Goal: Task Accomplishment & Management: Complete application form

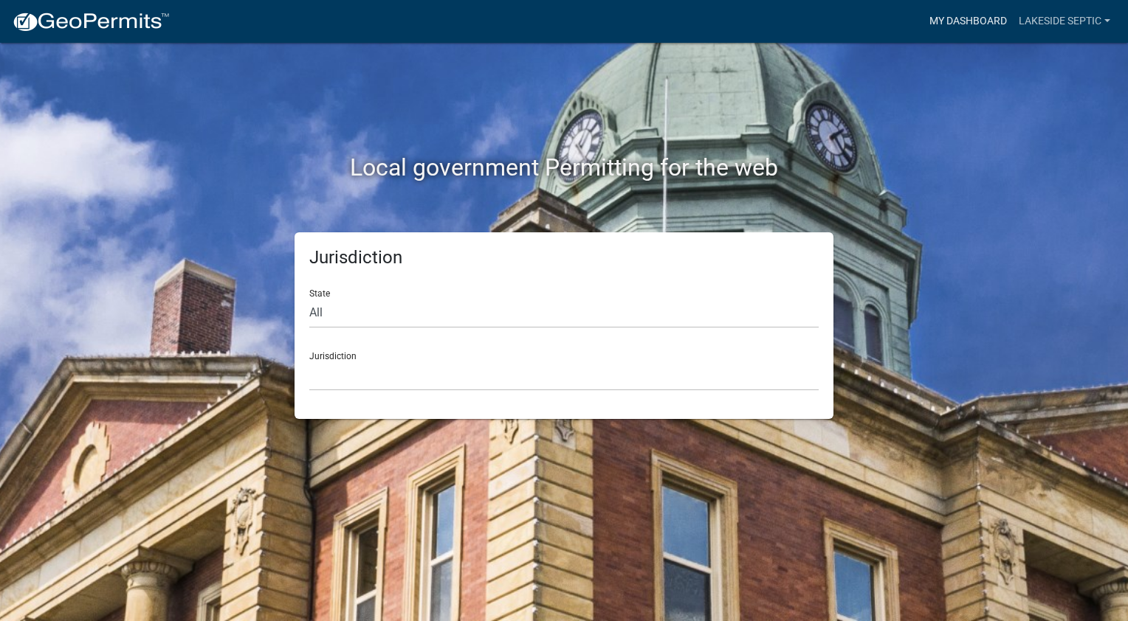
click at [984, 24] on link "My Dashboard" at bounding box center [967, 21] width 89 height 28
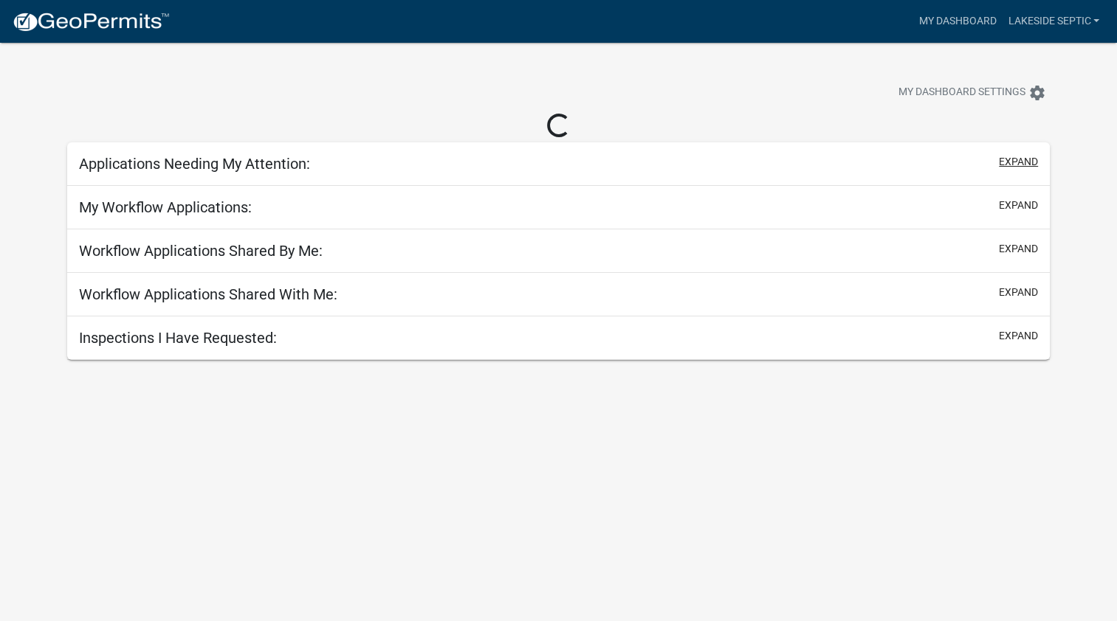
click at [1023, 161] on button "expand" at bounding box center [1018, 161] width 39 height 15
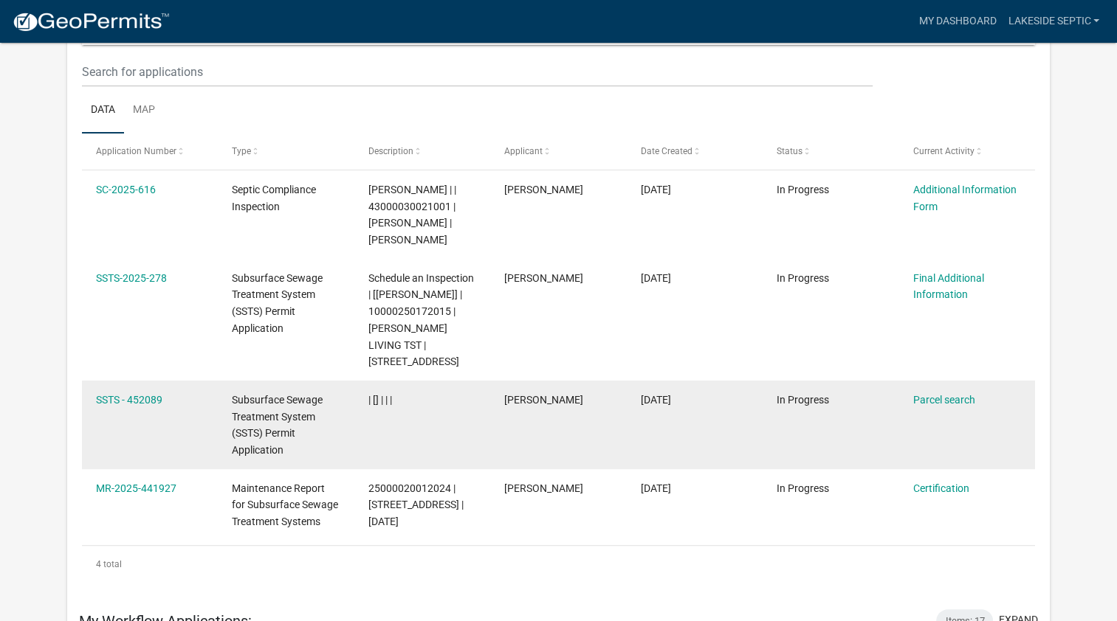
scroll to position [221, 0]
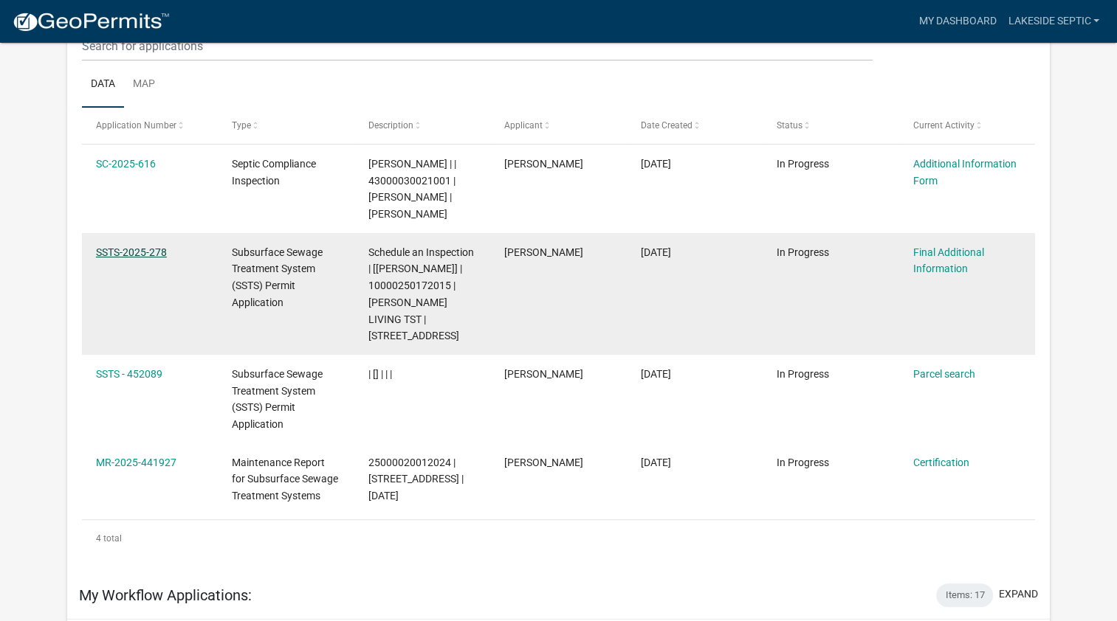
click at [151, 250] on link "SSTS-2025-278" at bounding box center [131, 252] width 71 height 12
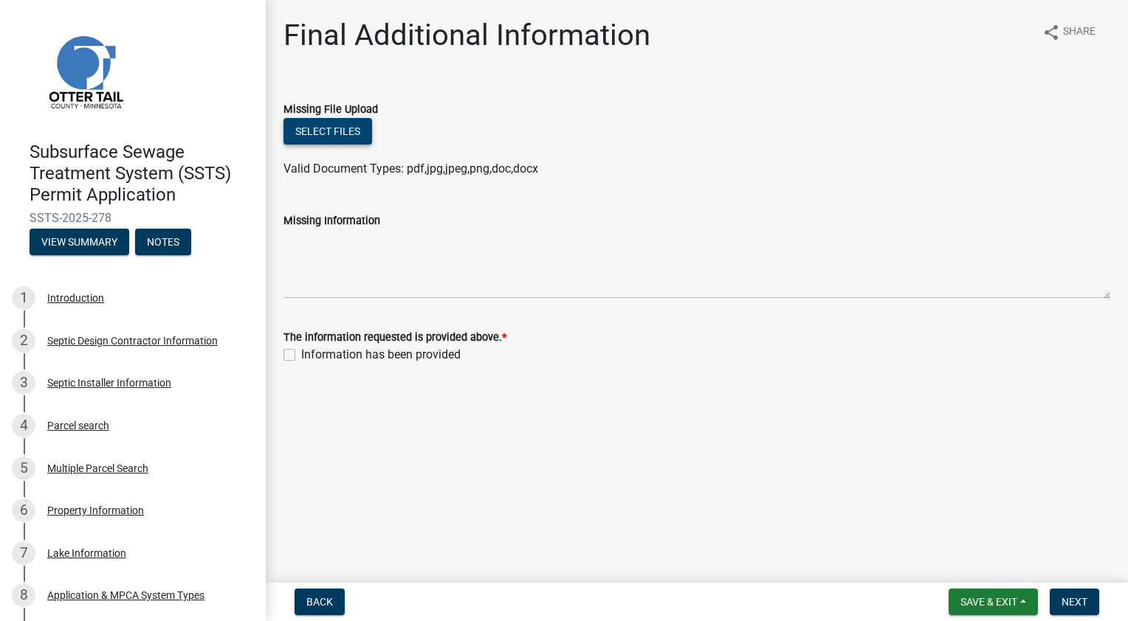
click at [332, 129] on button "Select files" at bounding box center [327, 131] width 89 height 27
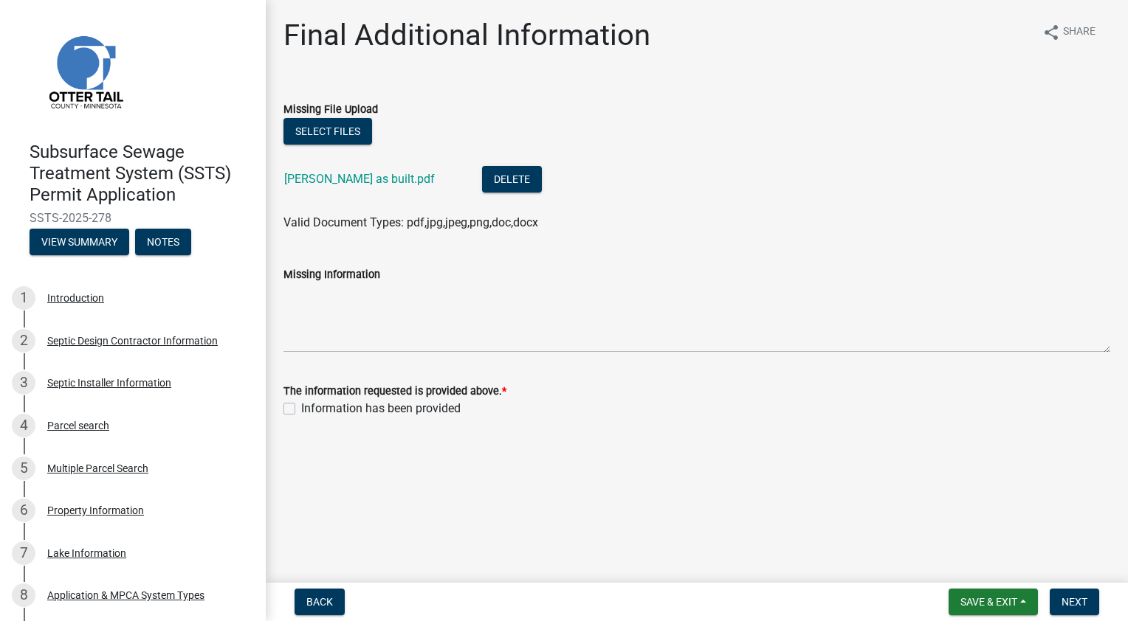
click at [298, 410] on div "Information has been provided" at bounding box center [696, 409] width 827 height 18
click at [301, 410] on label "Information has been provided" at bounding box center [380, 409] width 159 height 18
click at [301, 410] on input "Information has been provided" at bounding box center [306, 405] width 10 height 10
checkbox input "true"
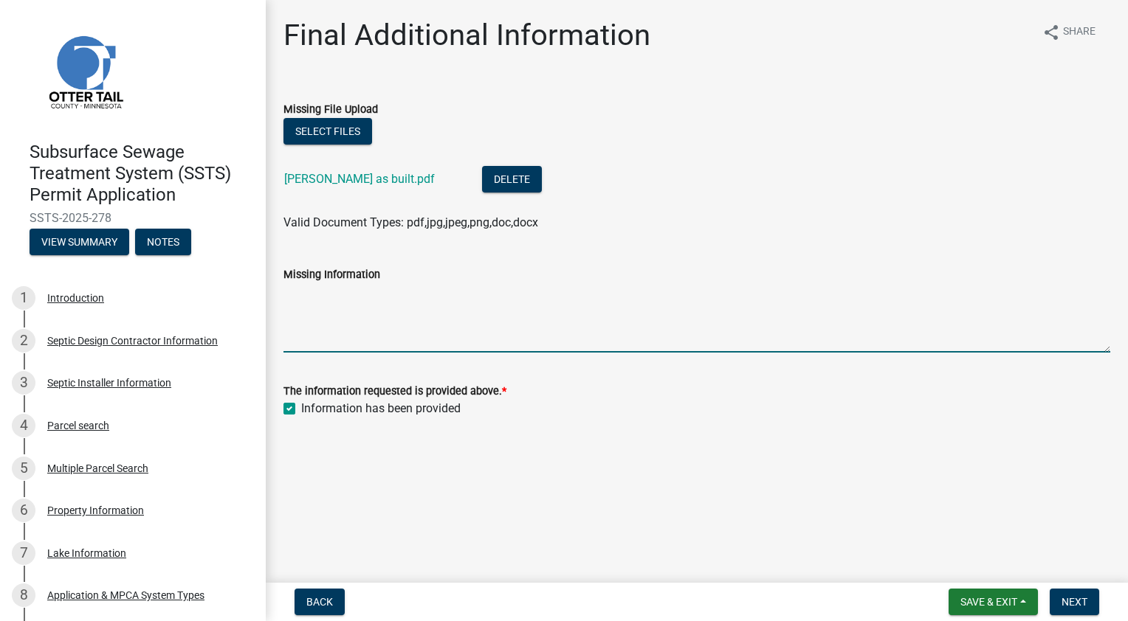
click at [390, 337] on textarea "Missing Information" at bounding box center [696, 317] width 827 height 69
type textarea "As built is attached."
click at [1075, 601] on span "Next" at bounding box center [1074, 602] width 26 height 12
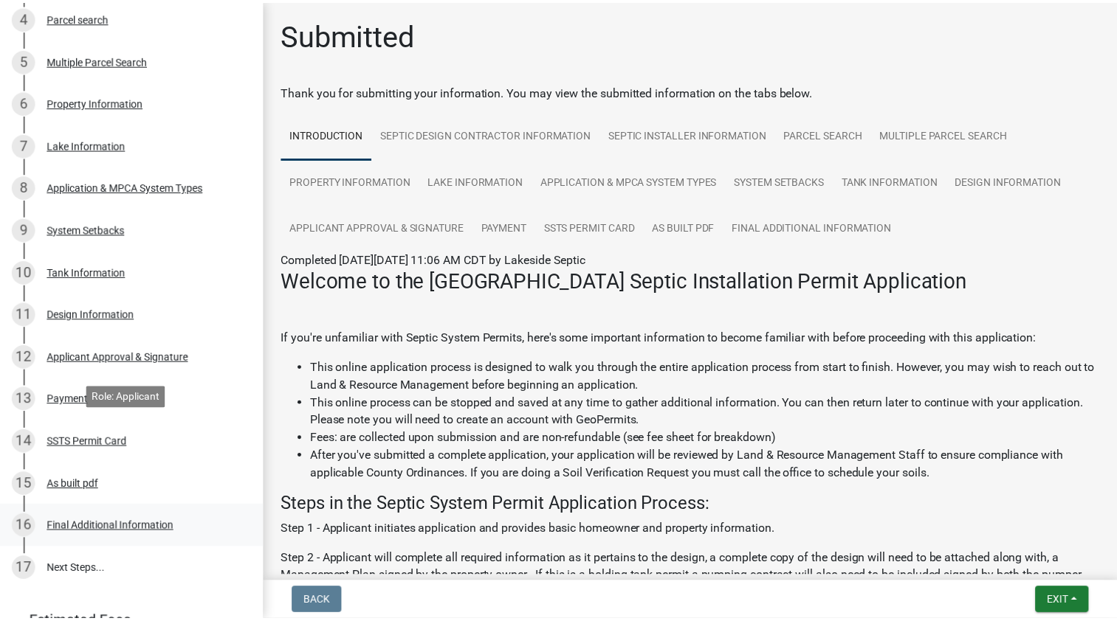
scroll to position [515, 0]
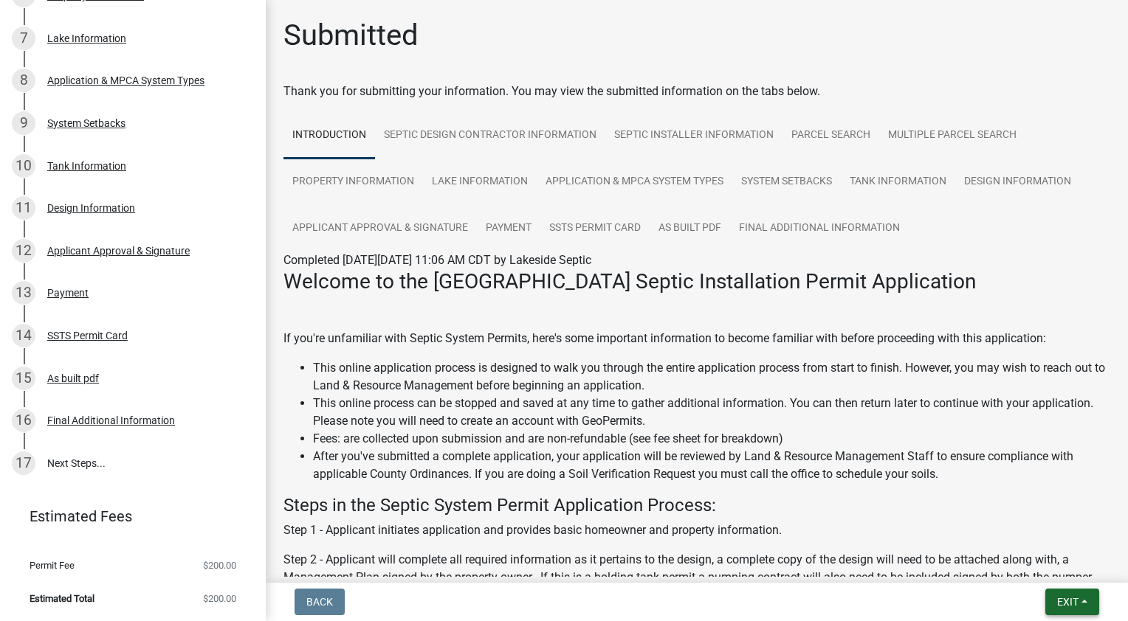
click at [1060, 601] on span "Exit" at bounding box center [1067, 602] width 21 height 12
click at [1032, 562] on button "Save & Exit" at bounding box center [1041, 563] width 118 height 35
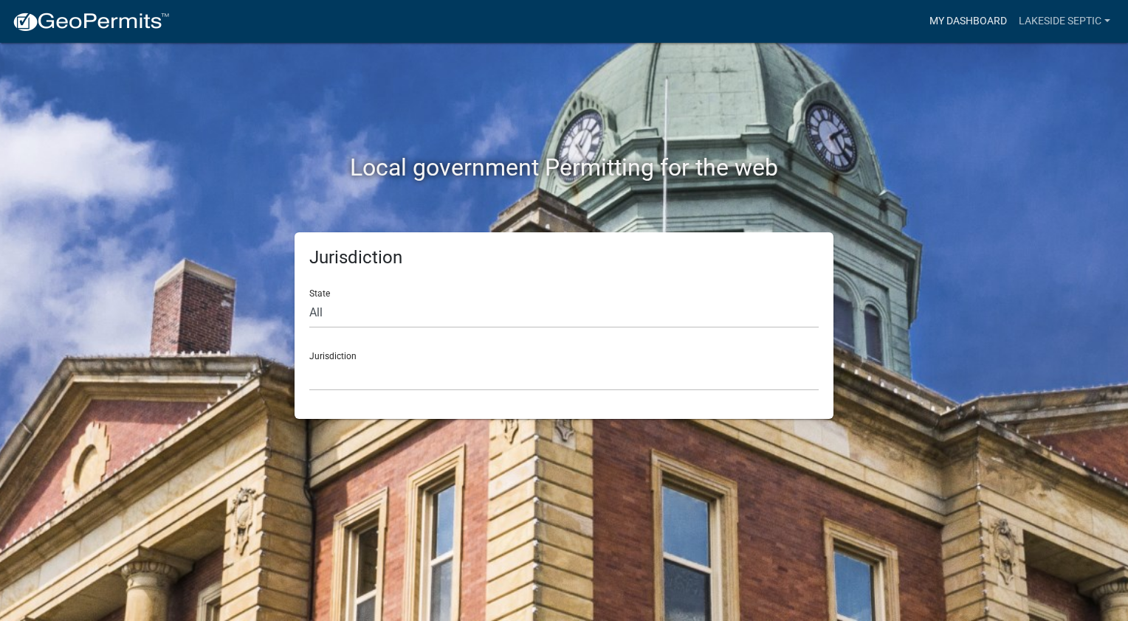
click at [986, 18] on link "My Dashboard" at bounding box center [967, 21] width 89 height 28
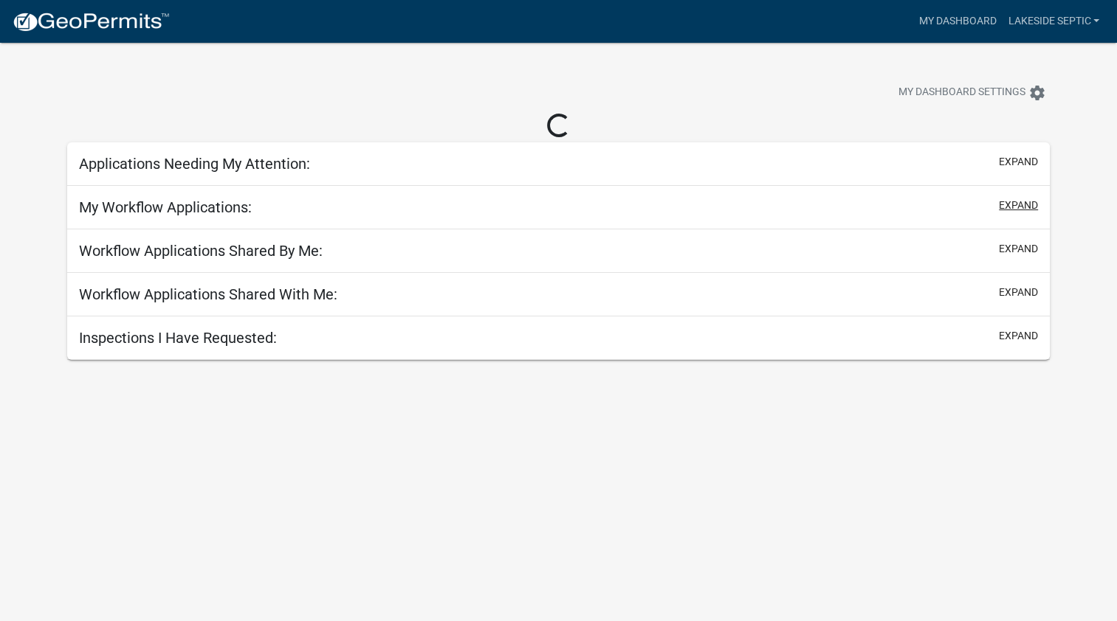
click at [1026, 200] on button "expand" at bounding box center [1018, 205] width 39 height 15
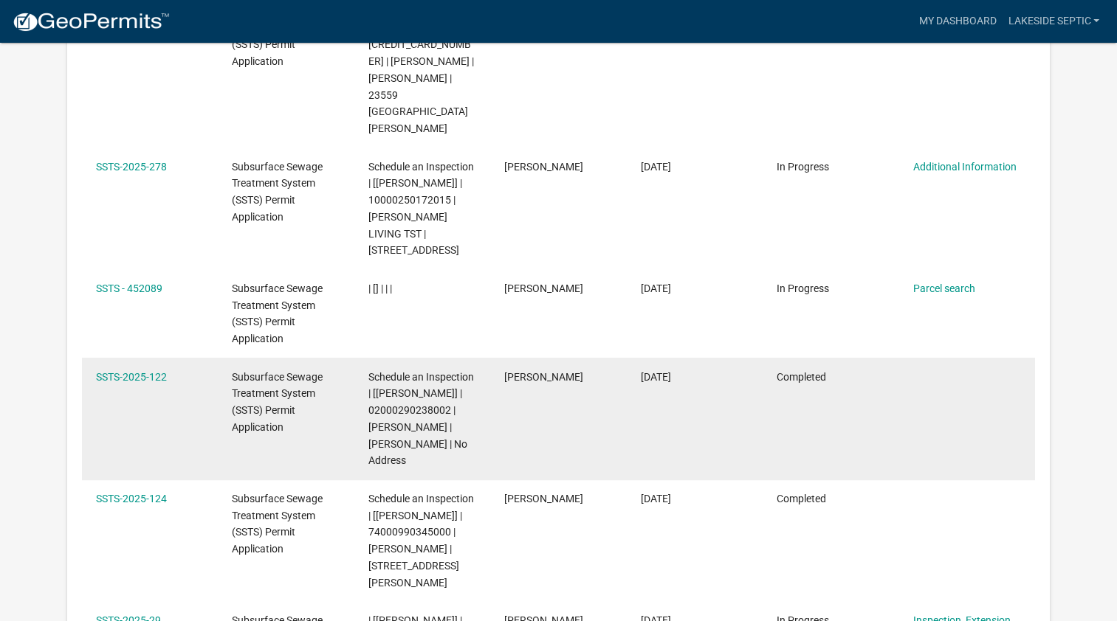
scroll to position [348, 0]
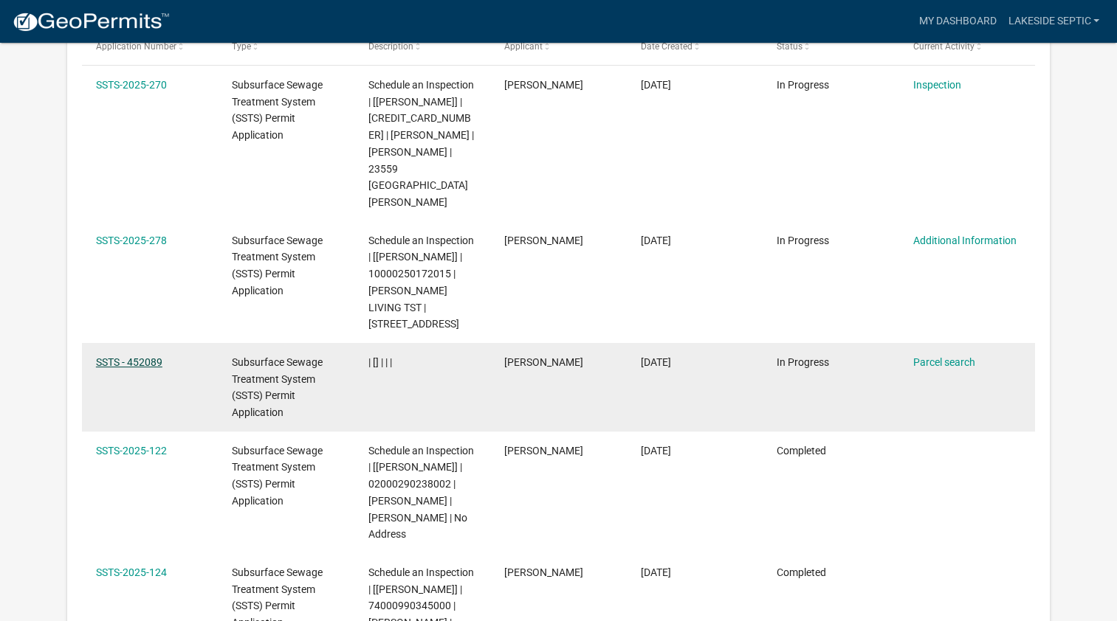
click at [148, 356] on link "SSTS - 452089" at bounding box center [129, 362] width 66 height 12
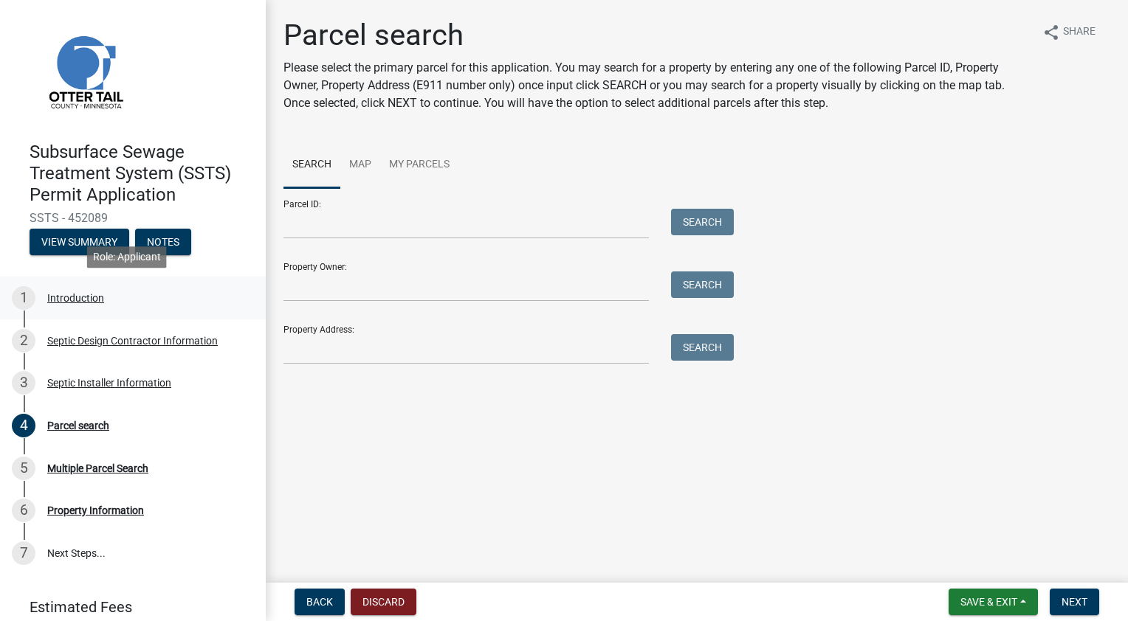
click at [72, 296] on div "Introduction" at bounding box center [75, 298] width 57 height 10
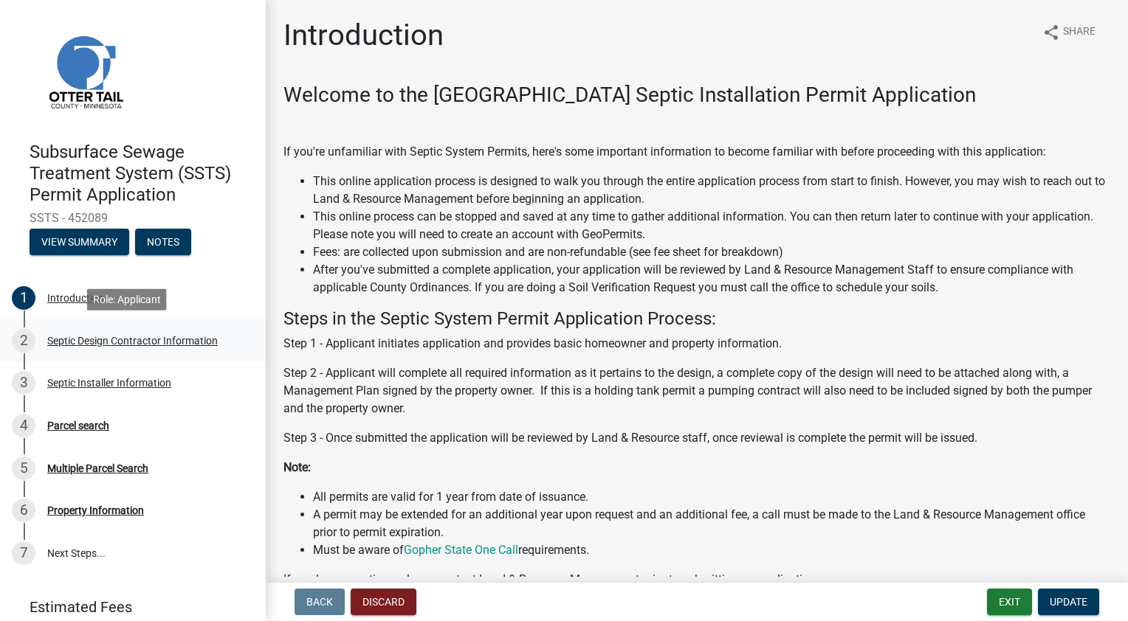
click at [93, 342] on div "Septic Design Contractor Information" at bounding box center [132, 341] width 170 height 10
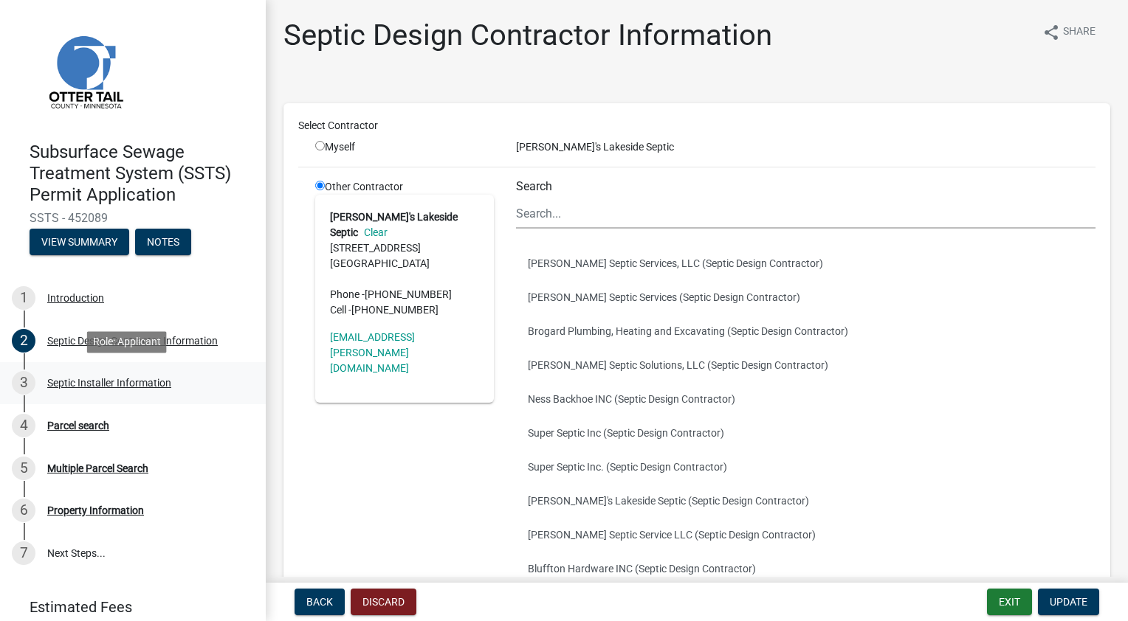
click at [109, 384] on div "Septic Installer Information" at bounding box center [109, 383] width 124 height 10
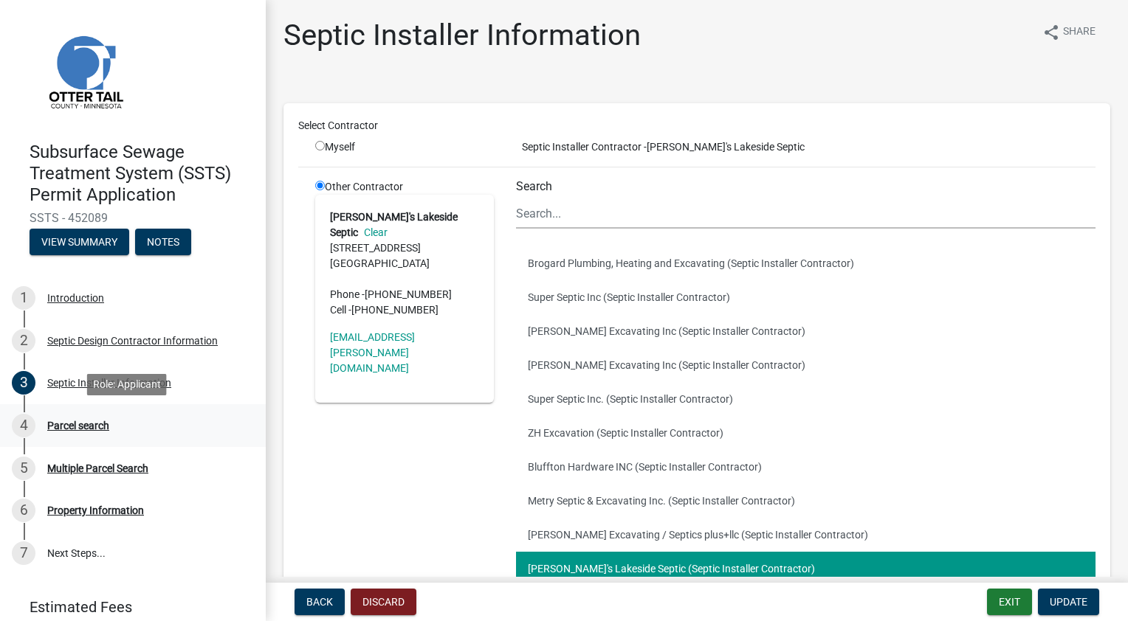
click at [92, 425] on div "Parcel search" at bounding box center [78, 426] width 62 height 10
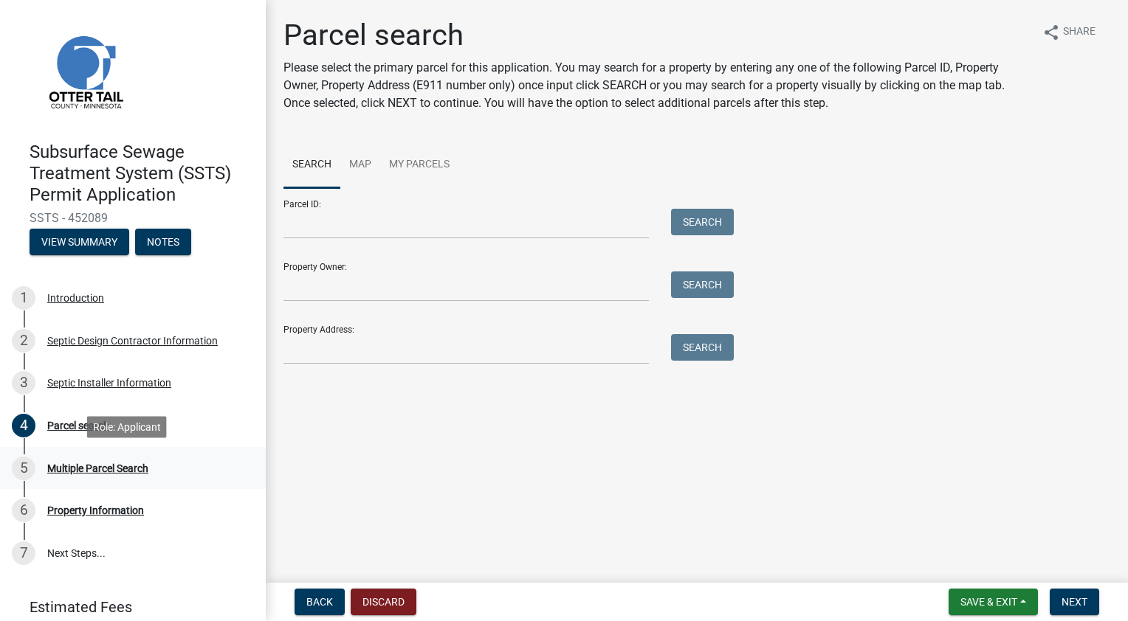
click at [97, 469] on div "Multiple Parcel Search" at bounding box center [97, 468] width 101 height 10
click at [103, 515] on div "Property Information" at bounding box center [95, 511] width 97 height 10
click at [104, 513] on div "Property Information" at bounding box center [95, 511] width 97 height 10
click at [384, 604] on button "Discard" at bounding box center [384, 602] width 66 height 27
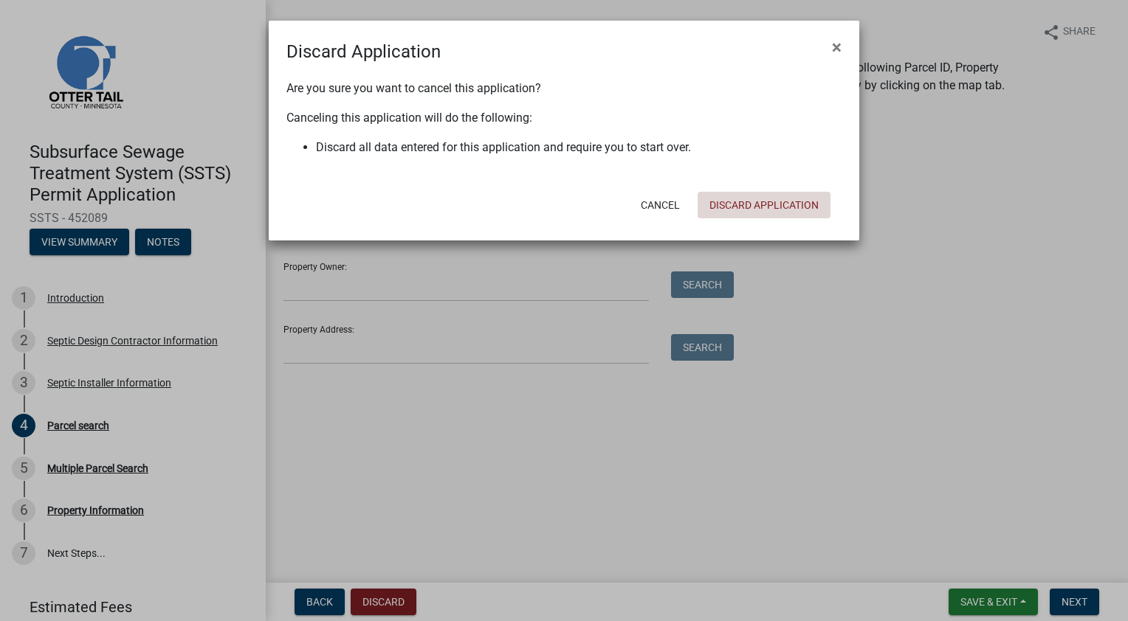
click at [753, 203] on button "Discard Application" at bounding box center [763, 205] width 133 height 27
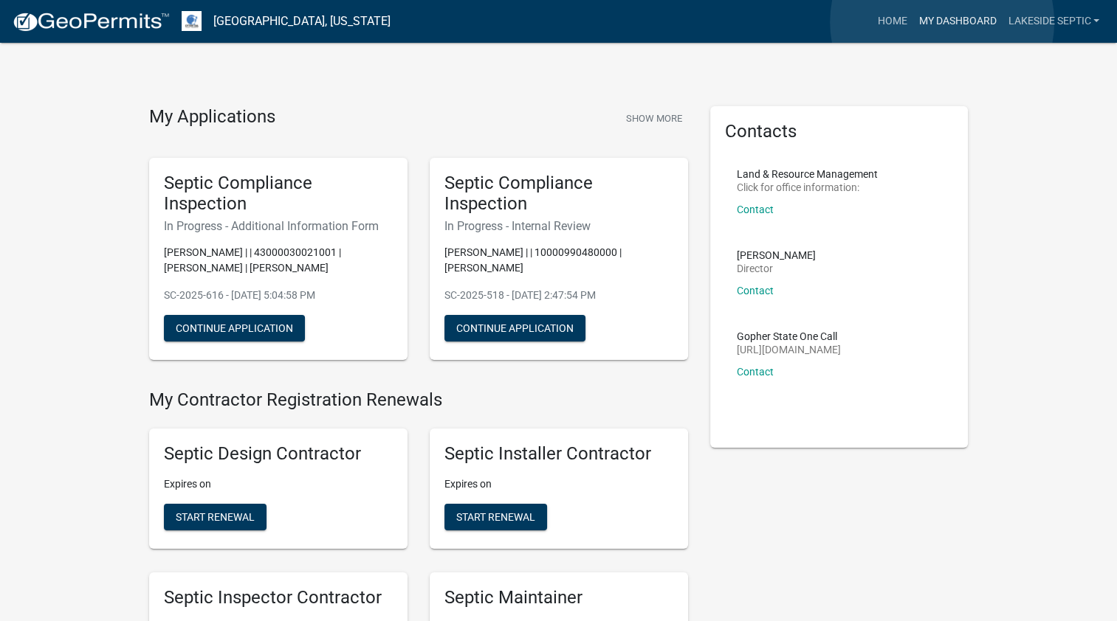
click at [942, 22] on link "My Dashboard" at bounding box center [956, 21] width 89 height 28
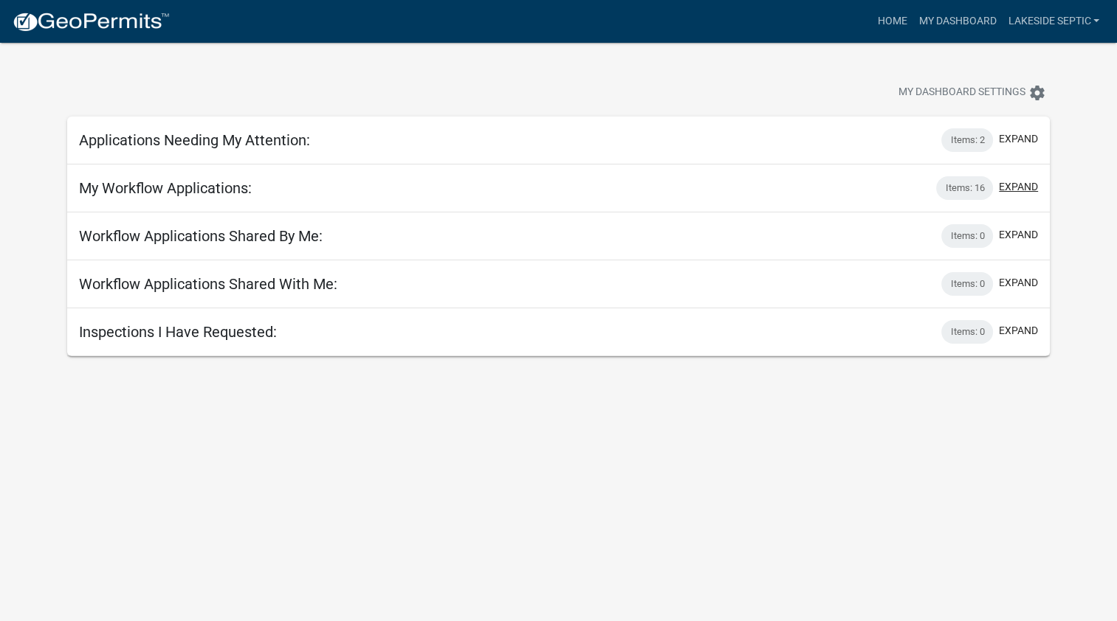
click at [1015, 187] on button "expand" at bounding box center [1018, 186] width 39 height 15
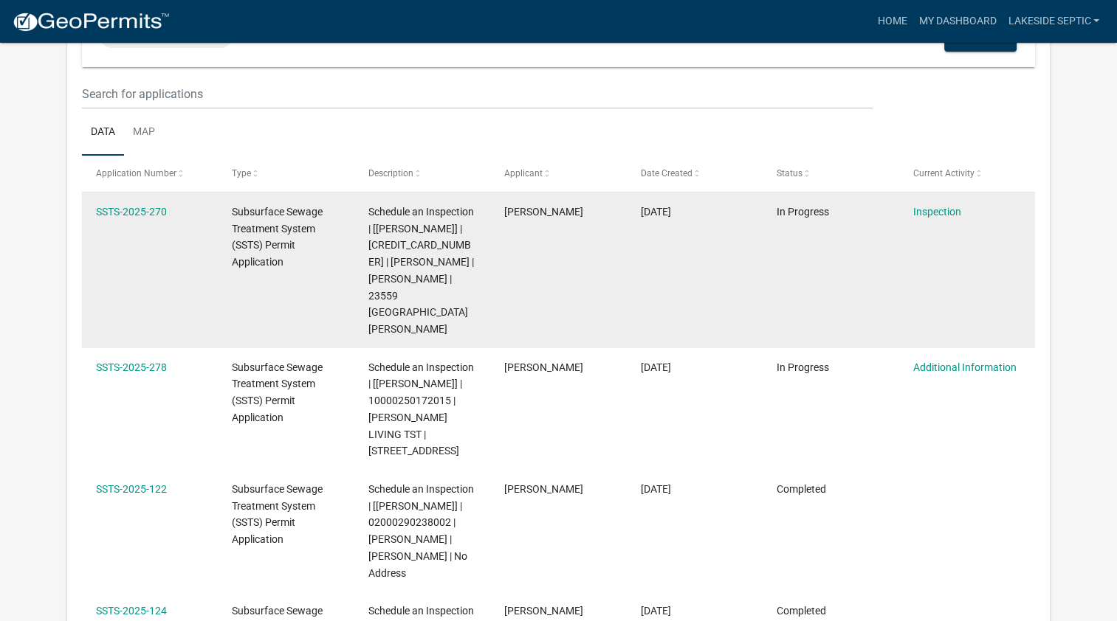
scroll to position [295, 0]
